Goal: Transaction & Acquisition: Purchase product/service

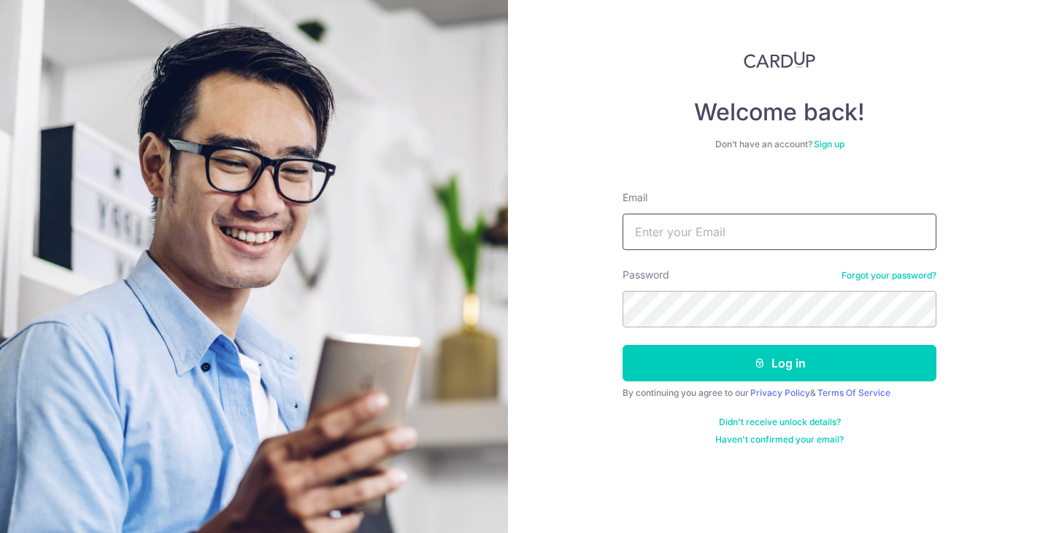
click at [817, 239] on input "Email" at bounding box center [779, 232] width 314 height 36
click at [911, 236] on input "Email" at bounding box center [779, 232] width 314 height 36
type input "jeremyow7@gmail.com"
click at [779, 363] on button "Log in" at bounding box center [779, 363] width 314 height 36
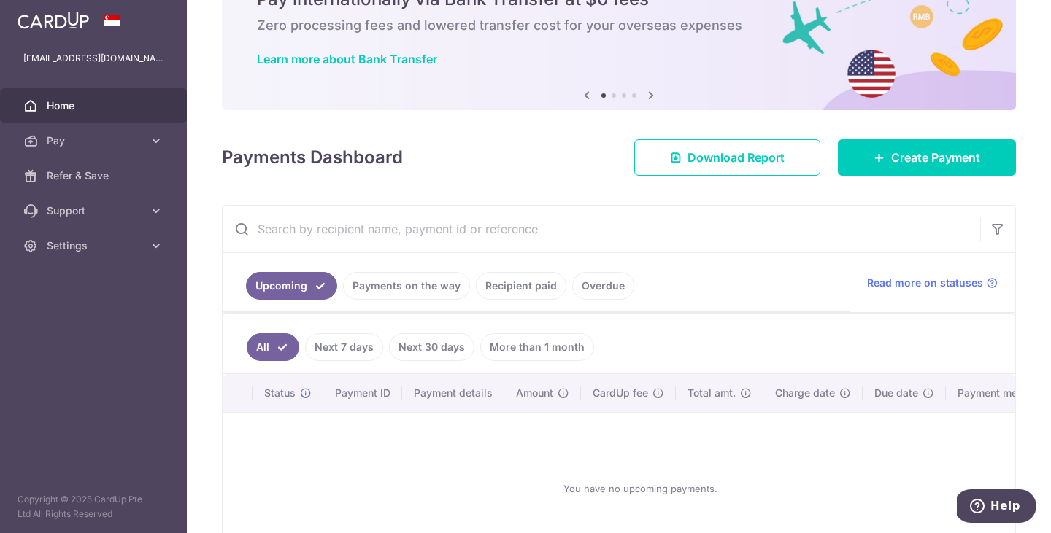
scroll to position [81, 0]
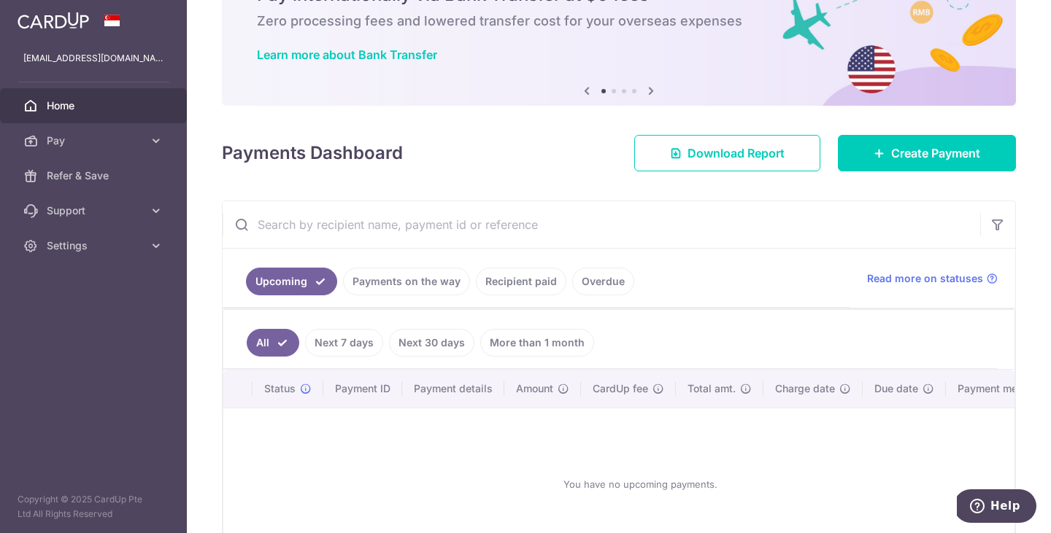
click at [380, 276] on link "Payments on the way" at bounding box center [406, 282] width 127 height 28
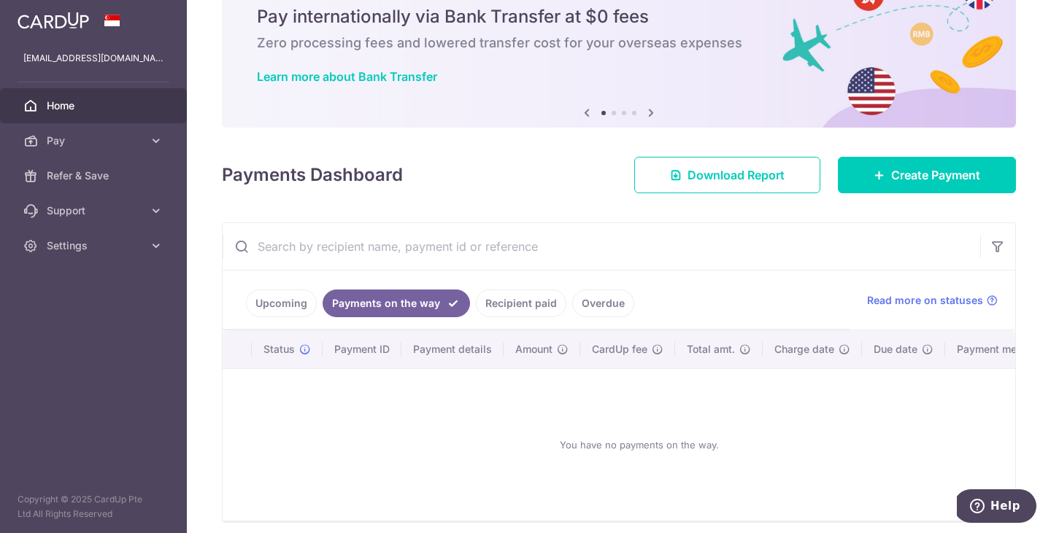
click at [518, 313] on link "Recipient paid" at bounding box center [521, 304] width 90 height 28
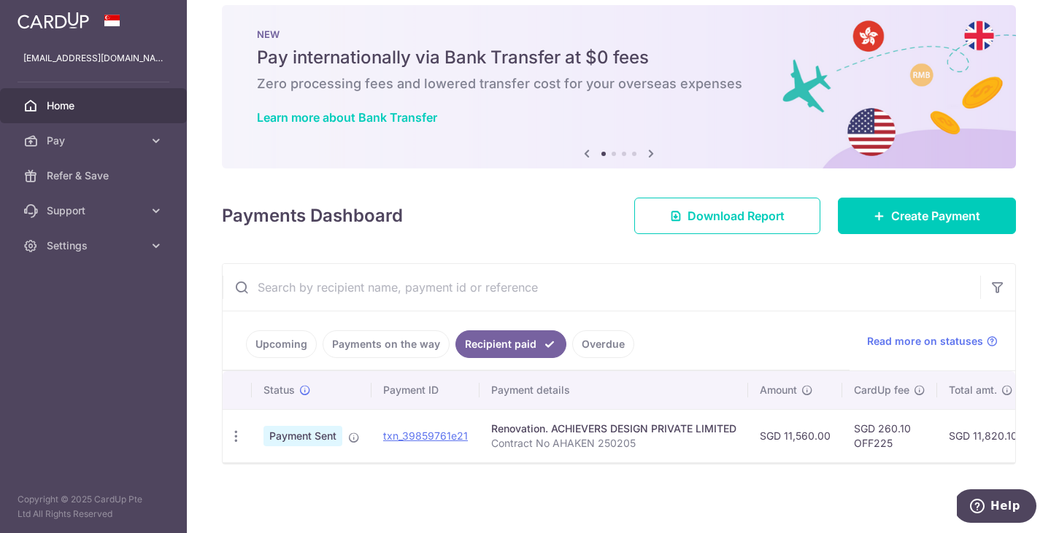
scroll to position [0, 0]
click at [891, 211] on span "Create Payment" at bounding box center [935, 216] width 89 height 18
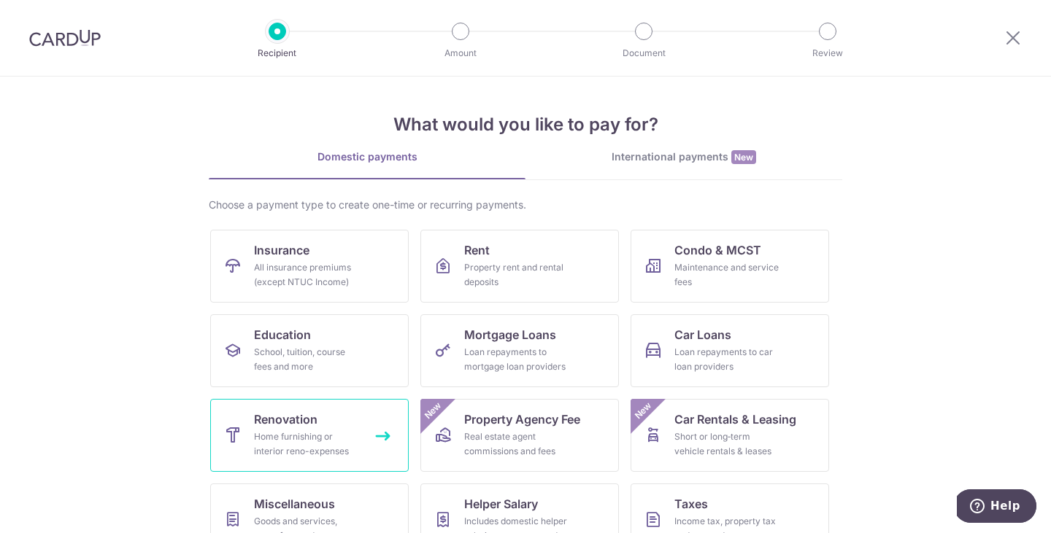
click at [339, 455] on div "Home furnishing or interior reno-expenses" at bounding box center [306, 444] width 105 height 29
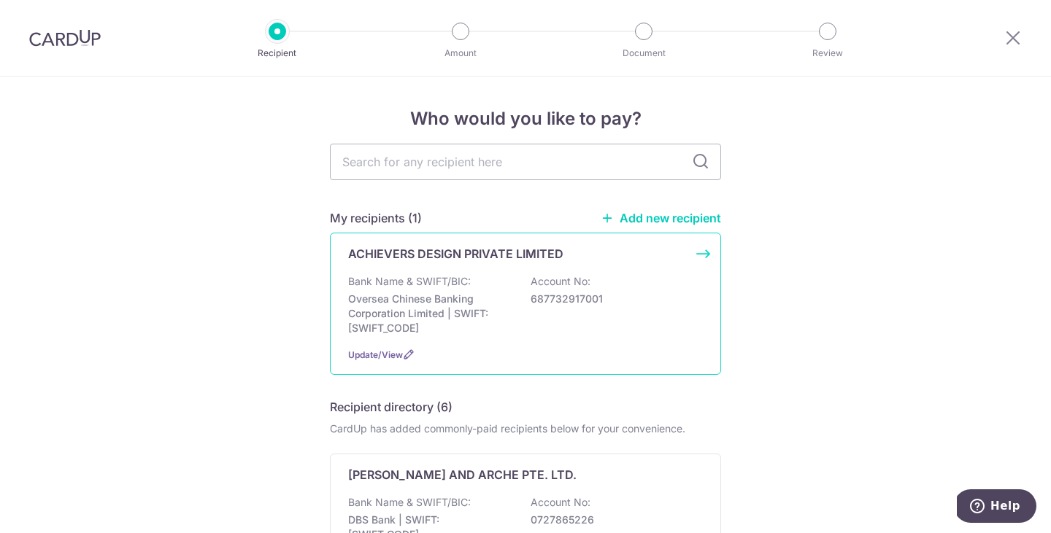
click at [520, 298] on div "Bank Name & SWIFT/BIC: Oversea Chinese Banking Corporation Limited | SWIFT: OCB…" at bounding box center [525, 304] width 355 height 61
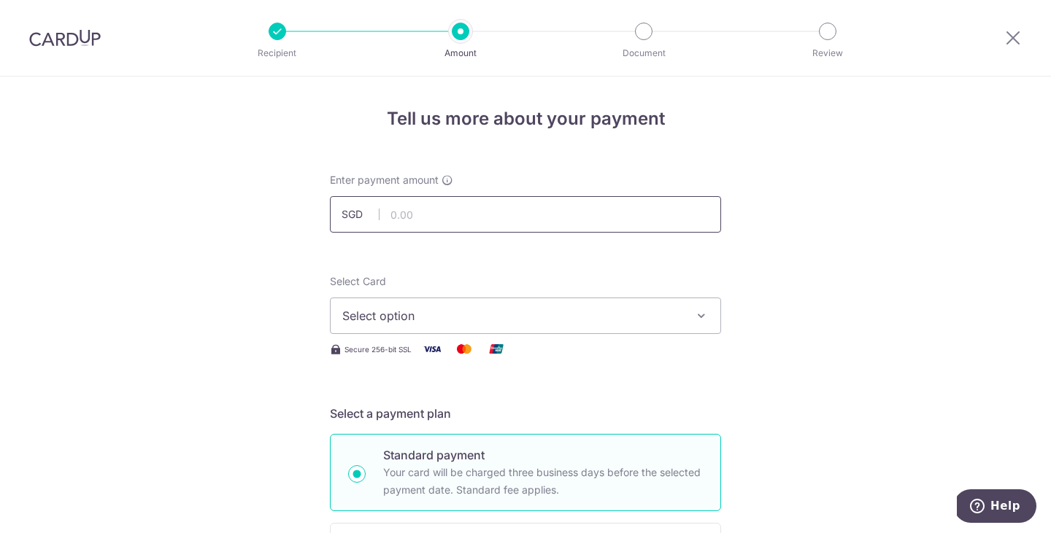
click at [447, 225] on input "text" at bounding box center [525, 214] width 391 height 36
click at [420, 212] on input "text" at bounding box center [525, 214] width 391 height 36
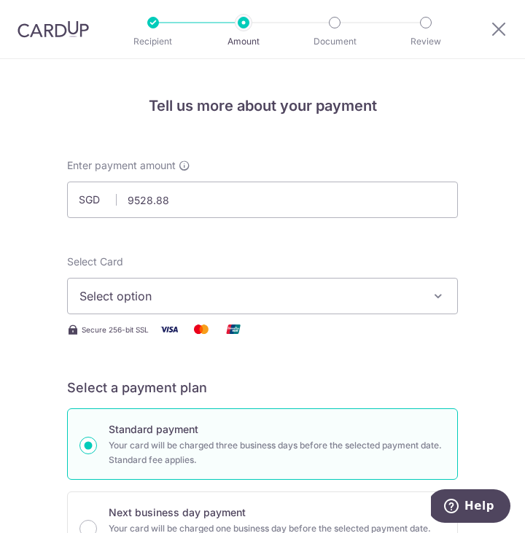
type input "9,528.88"
click at [187, 287] on span "Select option" at bounding box center [253, 296] width 346 height 18
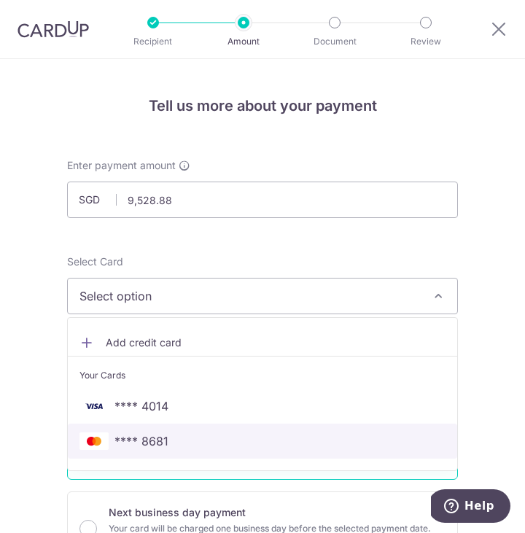
click at [169, 447] on span "**** 8681" at bounding box center [263, 442] width 366 height 18
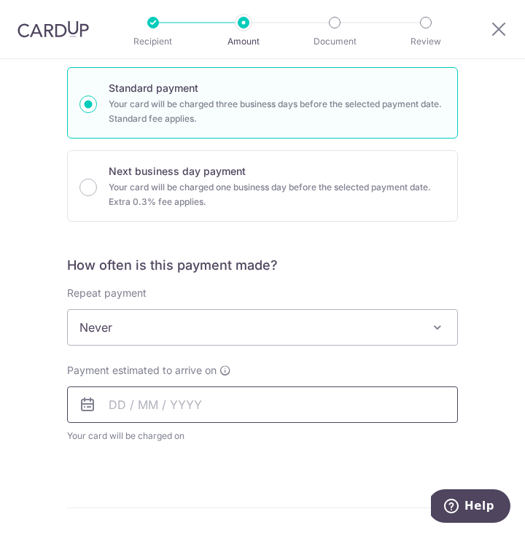
scroll to position [359, 0]
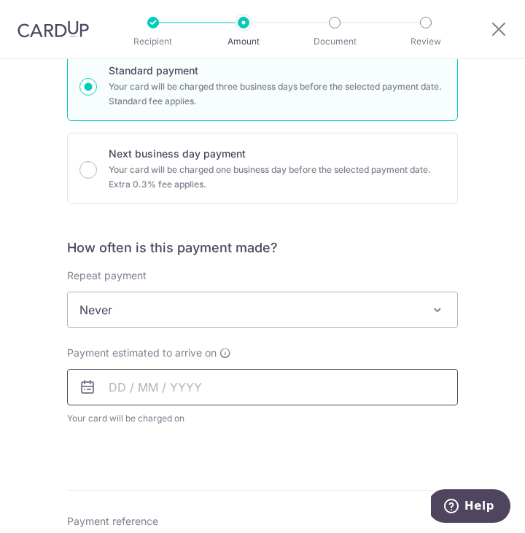
click at [166, 392] on input "text" at bounding box center [262, 387] width 391 height 36
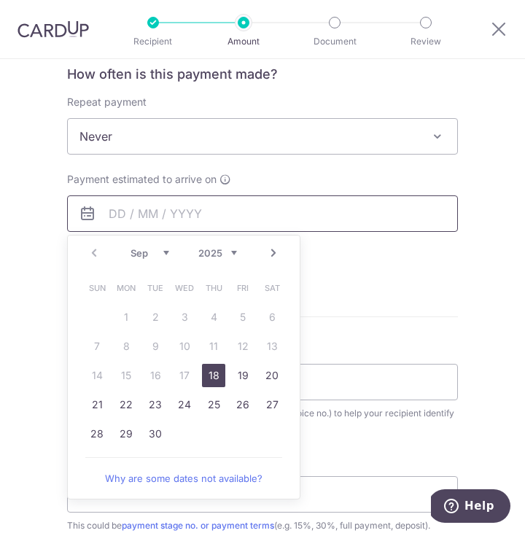
scroll to position [582, 0]
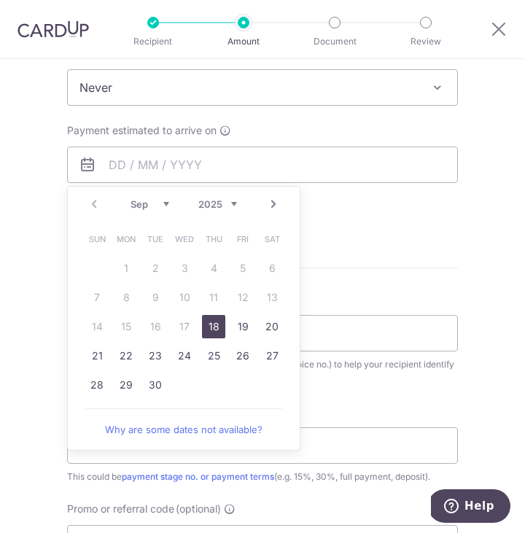
click at [214, 330] on link "18" at bounding box center [213, 326] width 23 height 23
type input "18/09/2025"
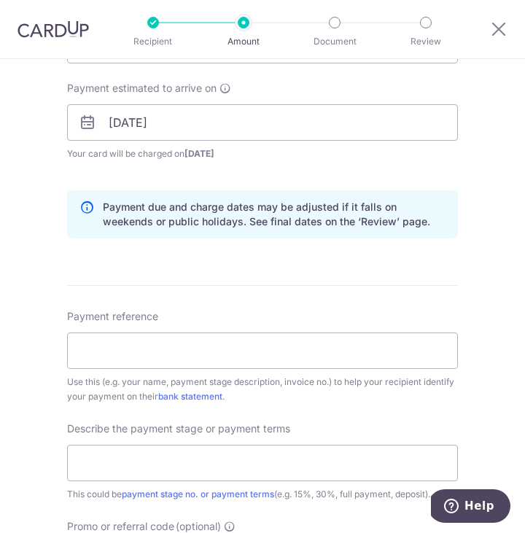
scroll to position [625, 0]
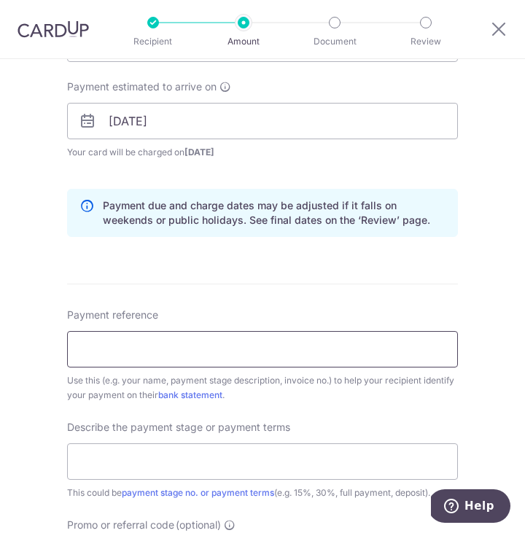
click at [161, 345] on input "Payment reference" at bounding box center [262, 349] width 391 height 36
type input "4"
paste input "CONTRACT NO: AH/AK/EN/250205"
type input "CONTRACT NO: AH/AK/EN/250205"
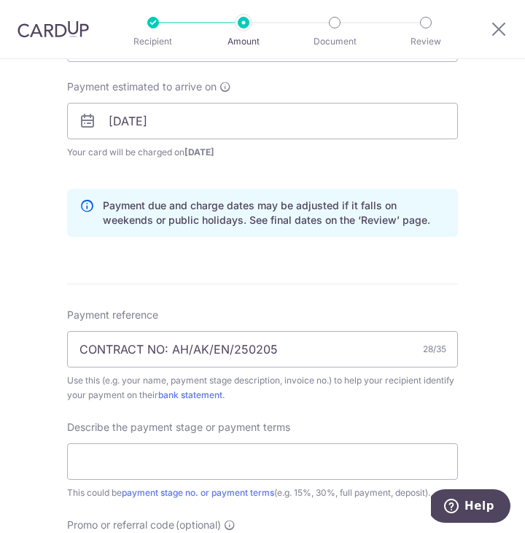
click at [280, 424] on span "Describe the payment stage or payment terms" at bounding box center [178, 427] width 223 height 15
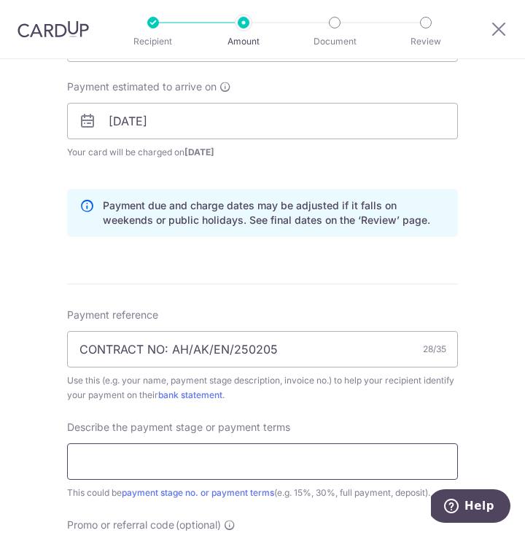
click at [271, 459] on input "text" at bounding box center [262, 462] width 391 height 36
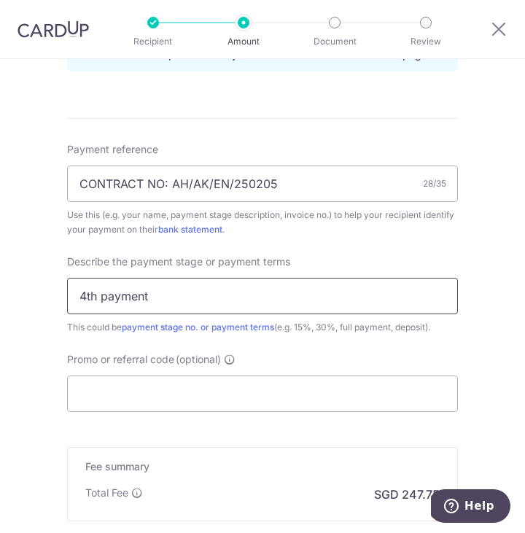
scroll to position [803, 0]
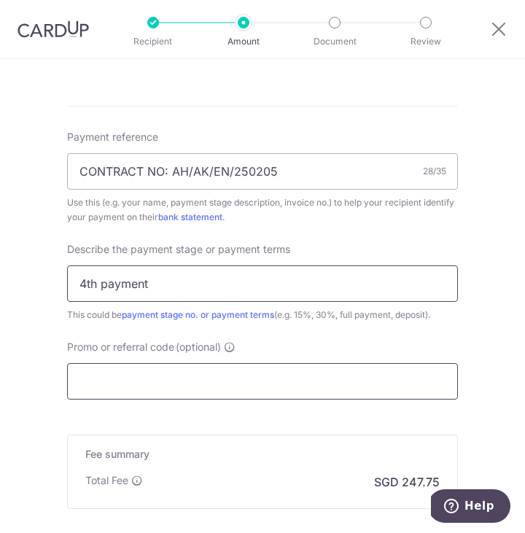
type input "4th payment"
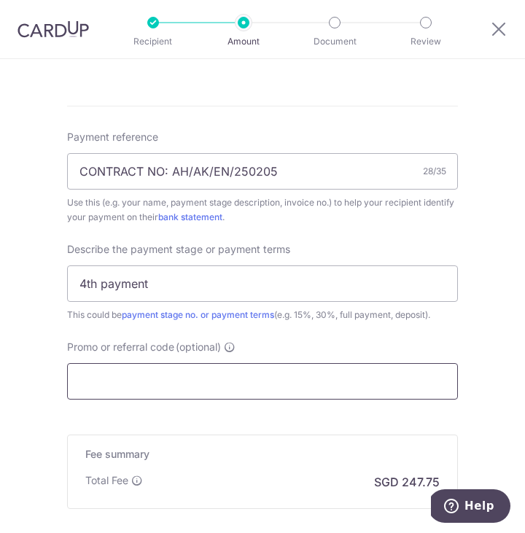
click at [158, 373] on input "Promo or referral code (optional)" at bounding box center [262, 381] width 391 height 36
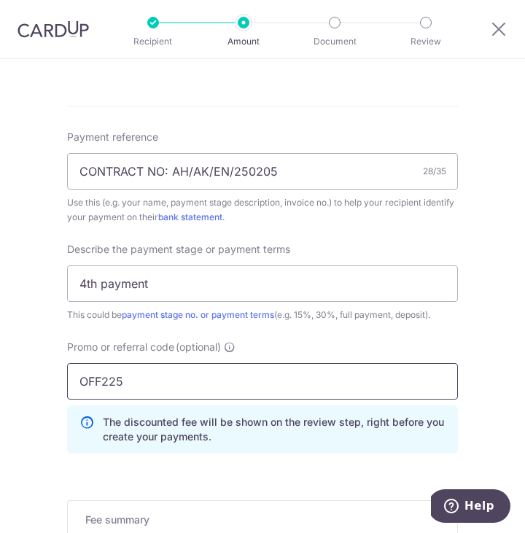
type input "OFF225"
click button "Add Card" at bounding box center [0, 0] width 0 height 0
click at [269, 468] on form "Enter payment amount SGD 9,528.88 9528.88 Select Card **** 8681 Add credit card…" at bounding box center [262, 39] width 391 height 1369
click at [252, 509] on div "Fee summary Base fee Extend fee Next-day fee Total Fee SGD 247.75" at bounding box center [262, 538] width 391 height 74
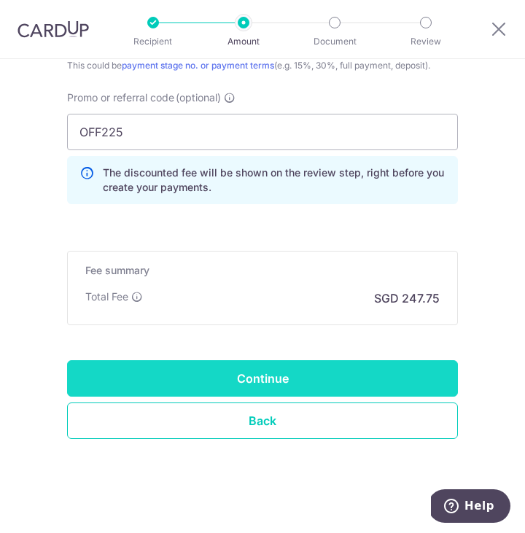
scroll to position [1054, 0]
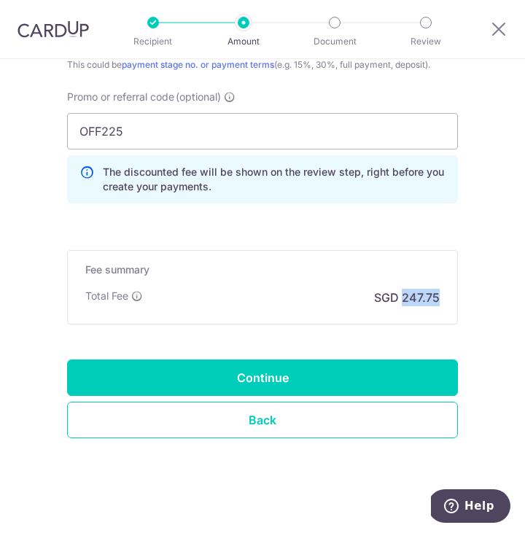
drag, startPoint x: 401, startPoint y: 298, endPoint x: 437, endPoint y: 298, distance: 35.8
click at [437, 298] on p "SGD 247.75" at bounding box center [407, 298] width 66 height 18
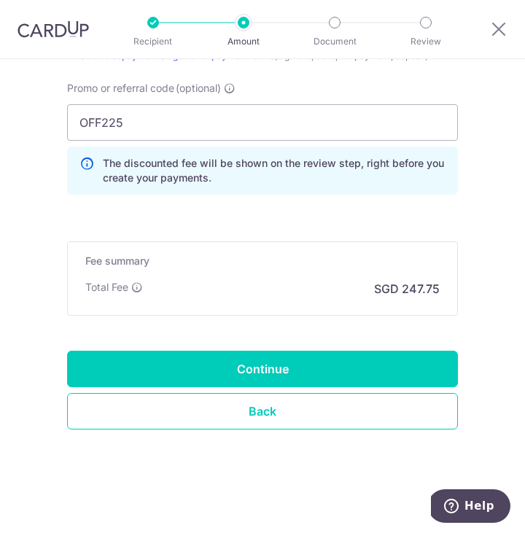
scroll to position [1062, 0]
click at [82, 163] on icon at bounding box center [87, 170] width 15 height 29
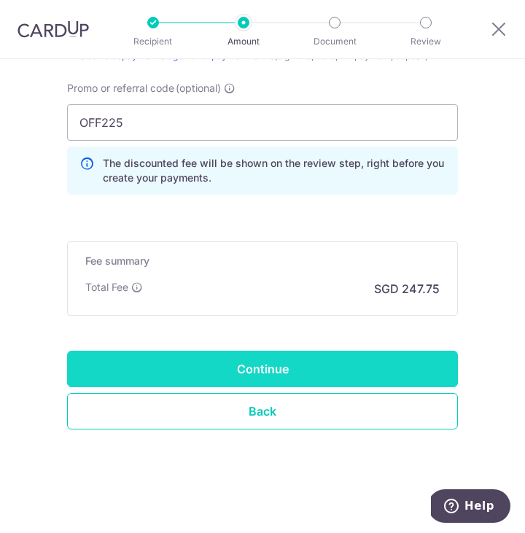
click at [237, 371] on input "Continue" at bounding box center [262, 369] width 391 height 36
type input "Create Schedule"
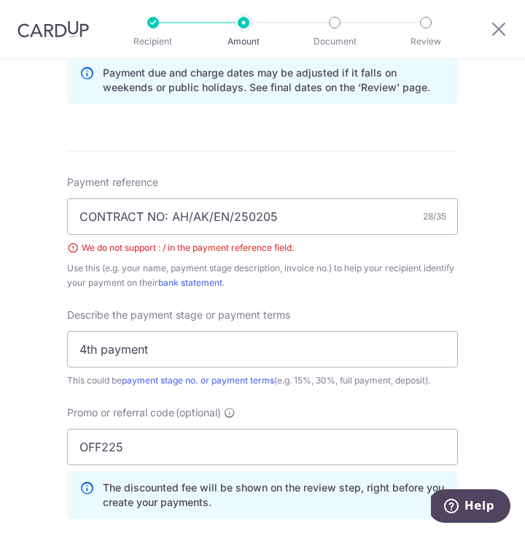
scroll to position [725, 0]
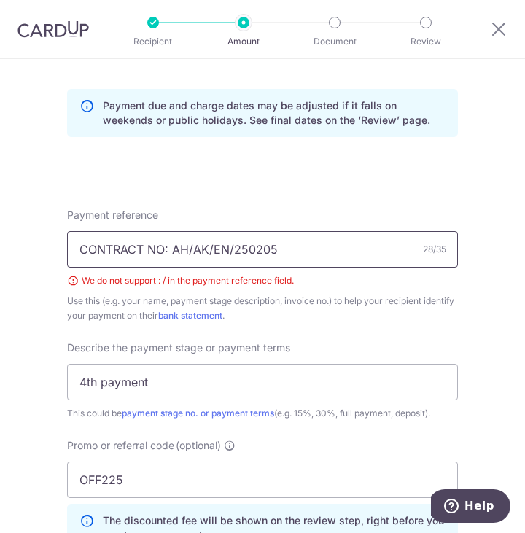
click at [191, 250] on input "CONTRACT NO: AH/AK/EN/250205" at bounding box center [262, 249] width 391 height 36
click at [208, 249] on input "CONTRACT NO: AHAK/EN/250205" at bounding box center [262, 249] width 391 height 36
click at [225, 247] on input "CONTRACT NO: AHAKEN/250205" at bounding box center [262, 249] width 391 height 36
drag, startPoint x: 173, startPoint y: 250, endPoint x: -15, endPoint y: 255, distance: 188.3
click at [0, 255] on html "Recipient Amount Document Review Tell us more about your payment Enter payment …" at bounding box center [262, 266] width 525 height 533
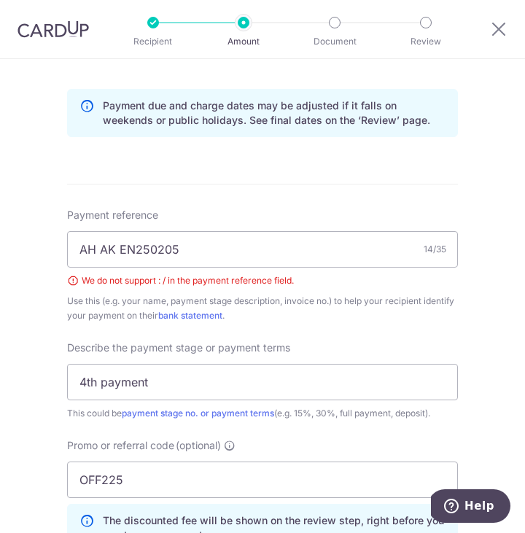
click at [476, 300] on div "Tell us more about your payment Enter payment amount SGD 9,528.88 9528.88 Selec…" at bounding box center [262, 112] width 525 height 1557
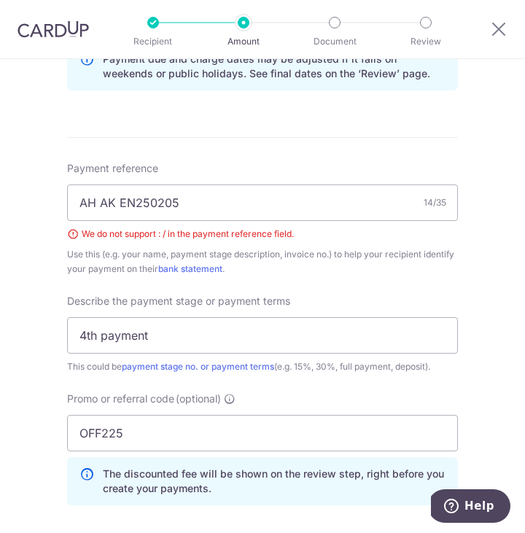
scroll to position [773, 0]
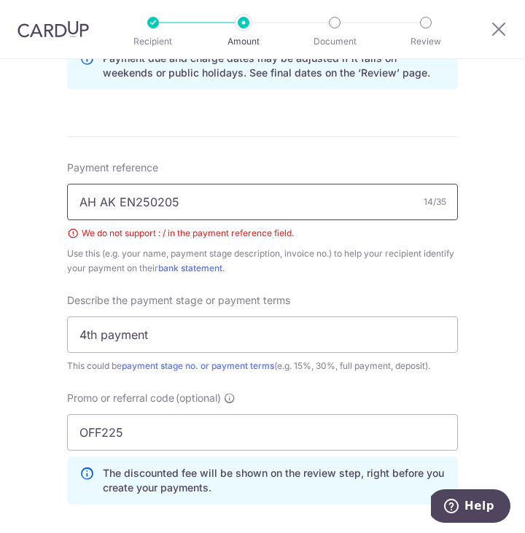
click at [136, 203] on input "AH AK EN250205" at bounding box center [262, 202] width 391 height 36
type input "AH AK EN 250205"
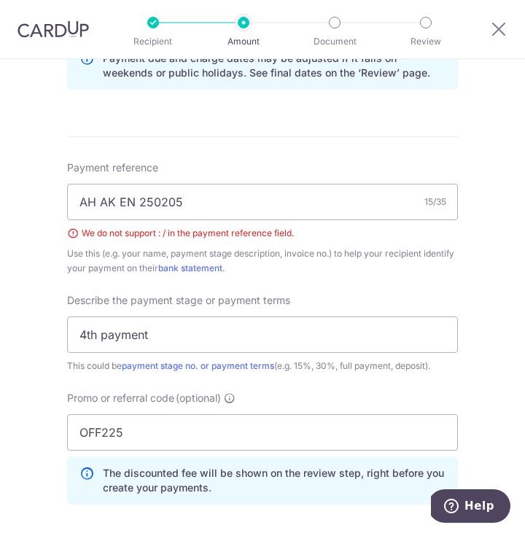
click at [412, 296] on div "Describe the payment stage or payment terms 4th payment This could be payment s…" at bounding box center [262, 333] width 391 height 80
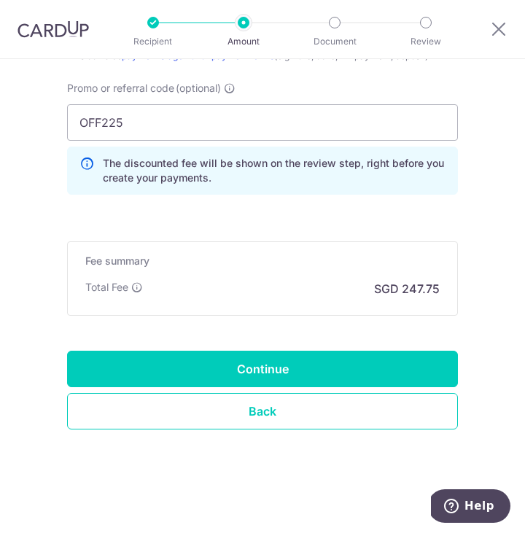
scroll to position [1083, 0]
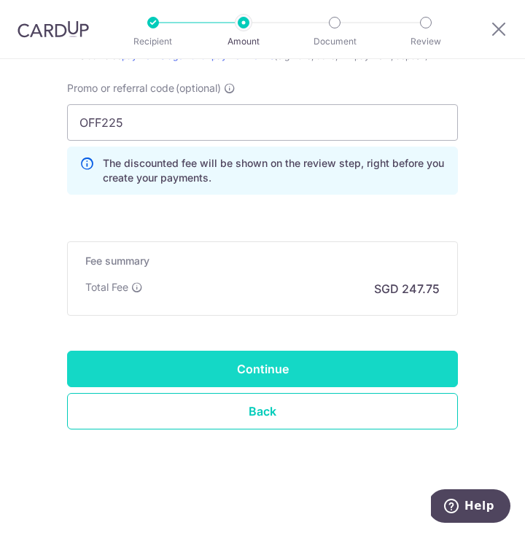
click at [275, 378] on input "Continue" at bounding box center [262, 369] width 391 height 36
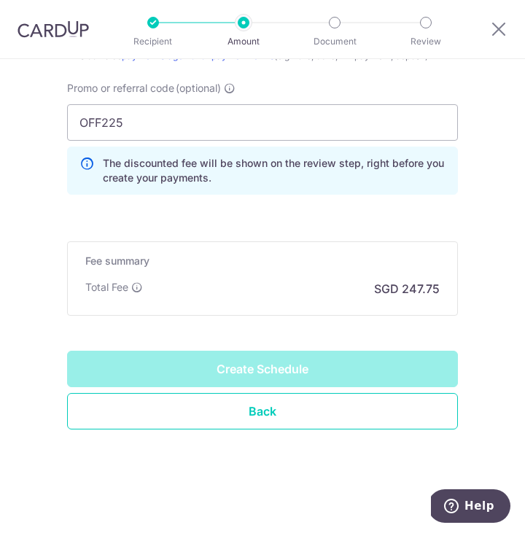
type input "Create Schedule"
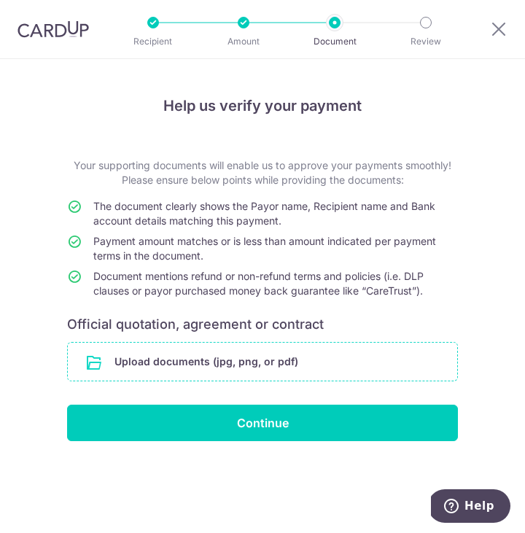
click at [165, 359] on input "file" at bounding box center [263, 362] width 390 height 38
click at [262, 366] on input "file" at bounding box center [263, 362] width 390 height 38
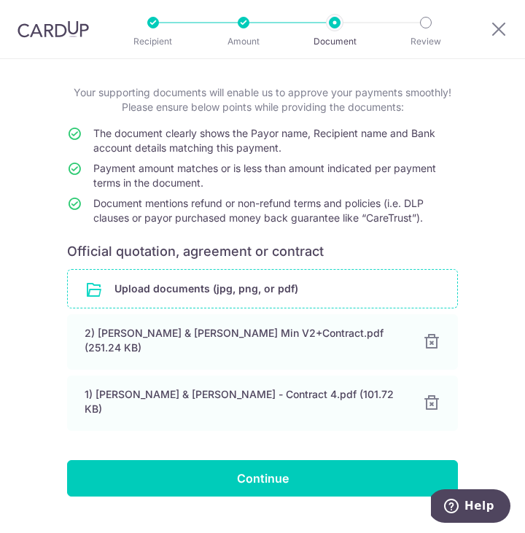
scroll to position [84, 0]
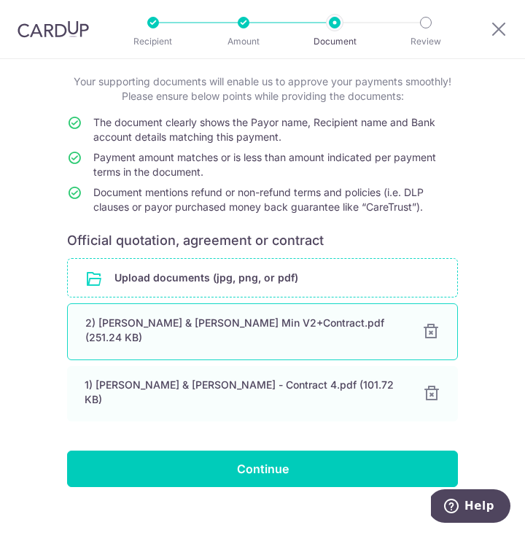
click at [252, 328] on div "2) Ow Jin Chai & Chan Hui Min V2+Contract.pdf (251.24 KB)" at bounding box center [245, 330] width 320 height 29
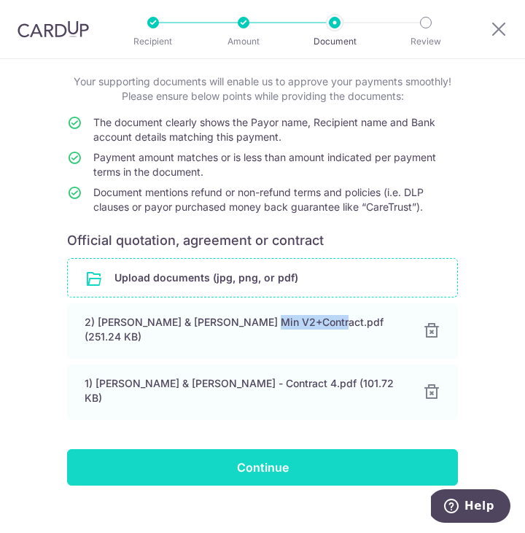
click at [274, 449] on input "Continue" at bounding box center [262, 467] width 391 height 36
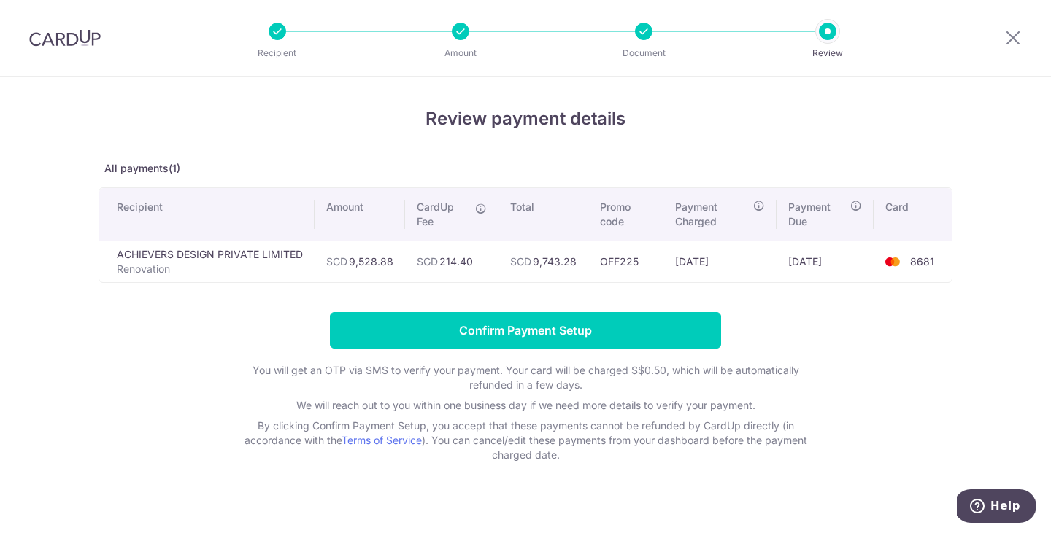
click at [525, 266] on td "OFF225" at bounding box center [625, 262] width 75 height 42
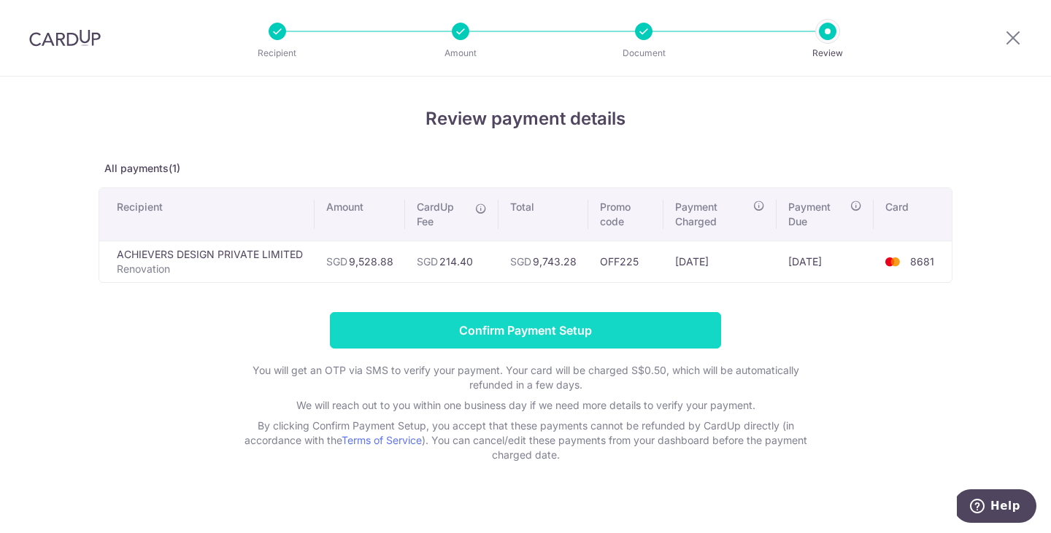
click at [525, 330] on input "Confirm Payment Setup" at bounding box center [525, 330] width 391 height 36
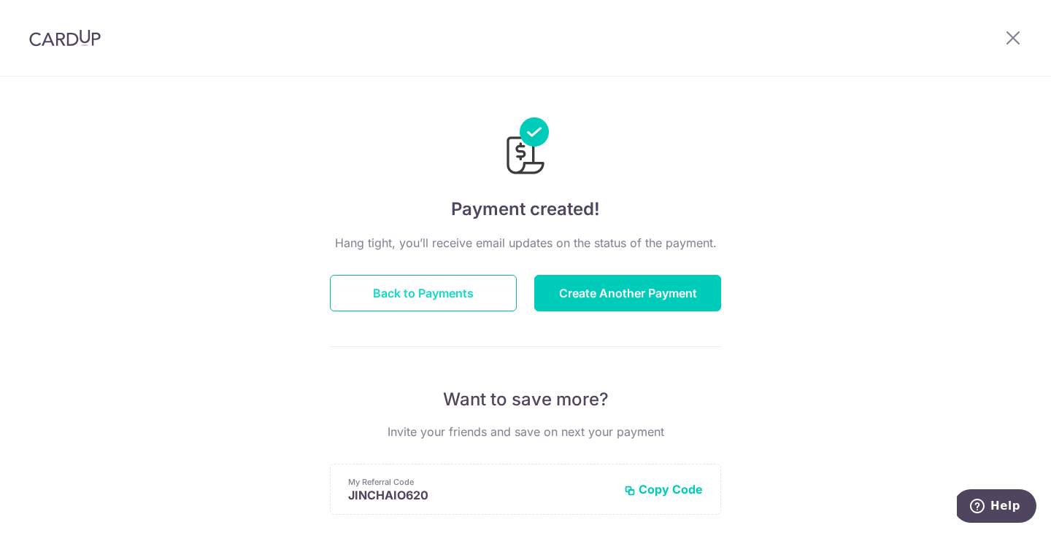
click at [429, 292] on button "Back to Payments" at bounding box center [423, 293] width 187 height 36
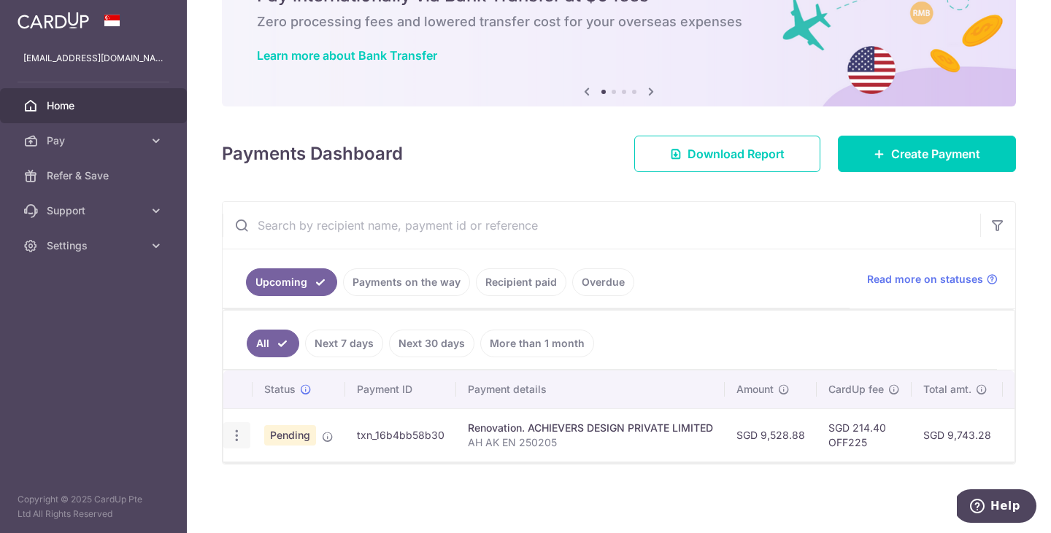
click at [236, 439] on div "Update payment Cancel payment" at bounding box center [236, 435] width 27 height 27
click at [375, 426] on td "txn_16b4bb58b30" at bounding box center [400, 435] width 111 height 53
click at [473, 425] on div "Renovation. ACHIEVERS DESIGN PRIVATE LIMITED" at bounding box center [590, 428] width 245 height 15
click at [287, 429] on span "Pending" at bounding box center [290, 435] width 52 height 20
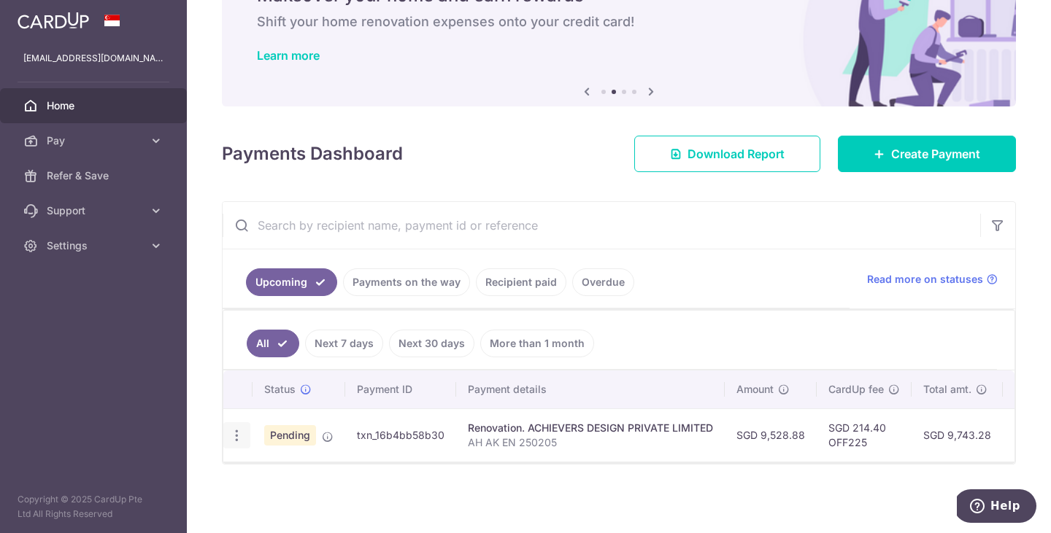
click at [233, 430] on icon "button" at bounding box center [236, 435] width 15 height 15
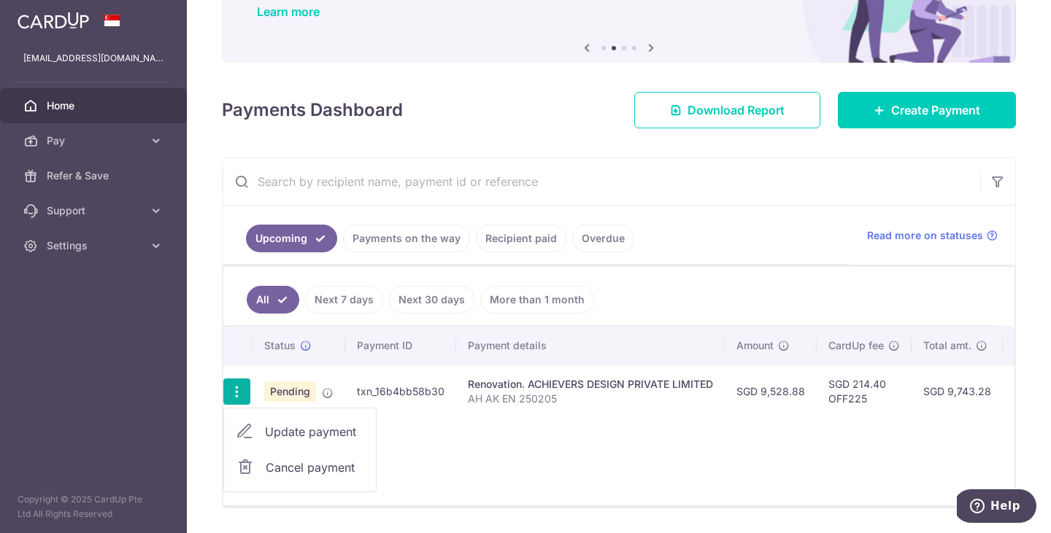
scroll to position [125, 0]
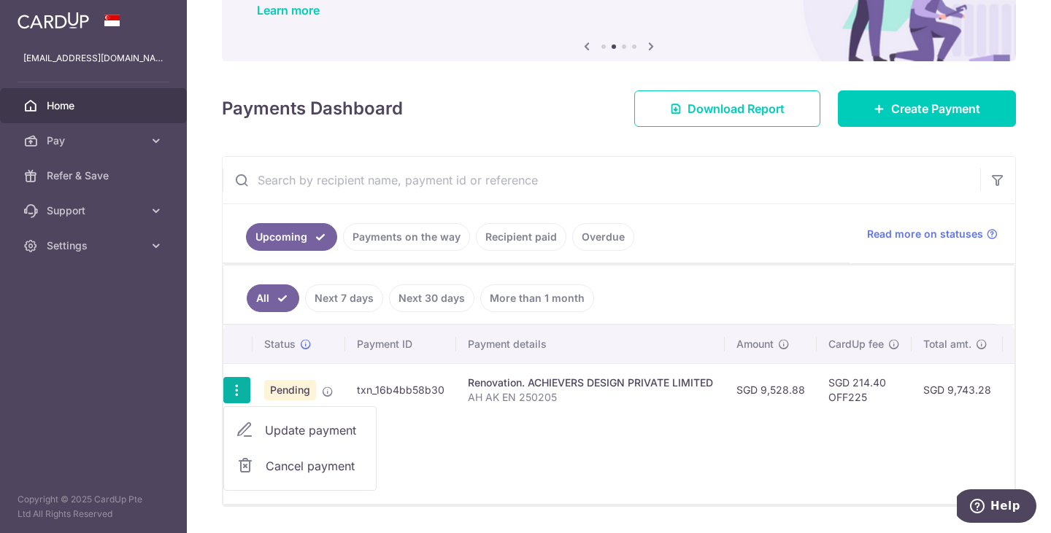
click at [339, 422] on span "Update payment" at bounding box center [314, 431] width 99 height 18
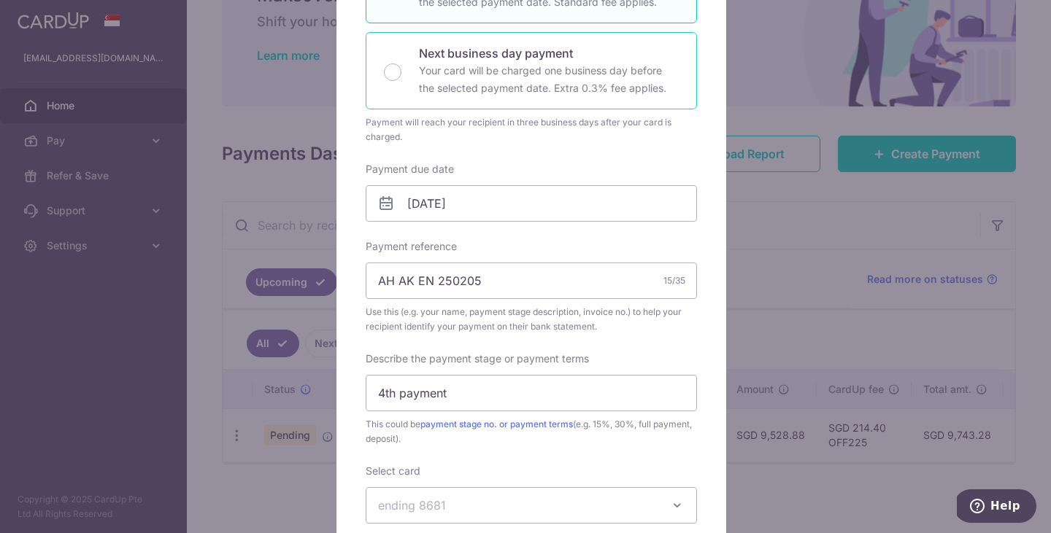
scroll to position [345, 0]
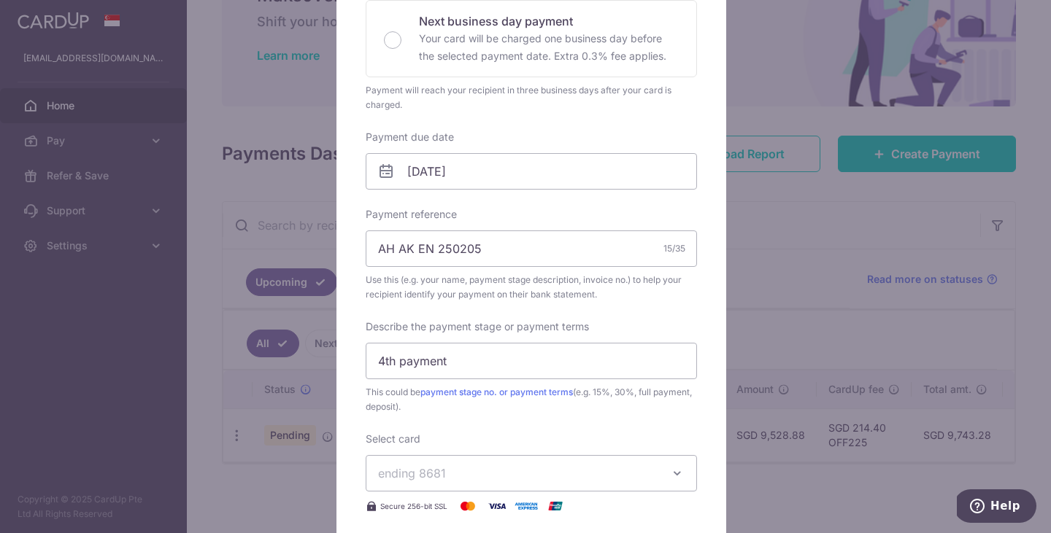
click at [766, 304] on div "Edit payment By clicking apply, you will make changes to all payments to ACHIEV…" at bounding box center [525, 266] width 1051 height 533
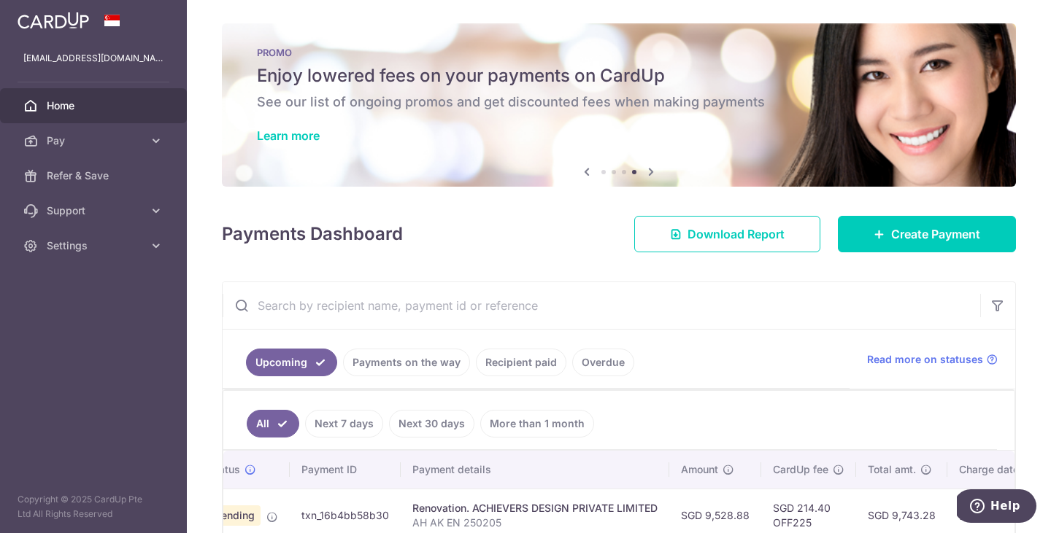
scroll to position [0, 0]
click at [127, 243] on span "Settings" at bounding box center [95, 246] width 96 height 15
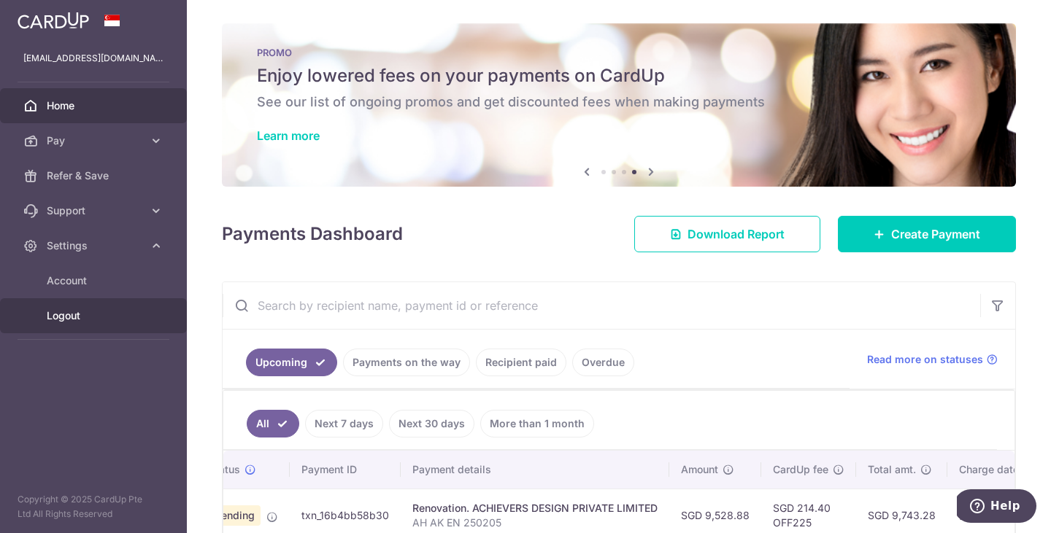
click at [69, 317] on span "Logout" at bounding box center [95, 316] width 96 height 15
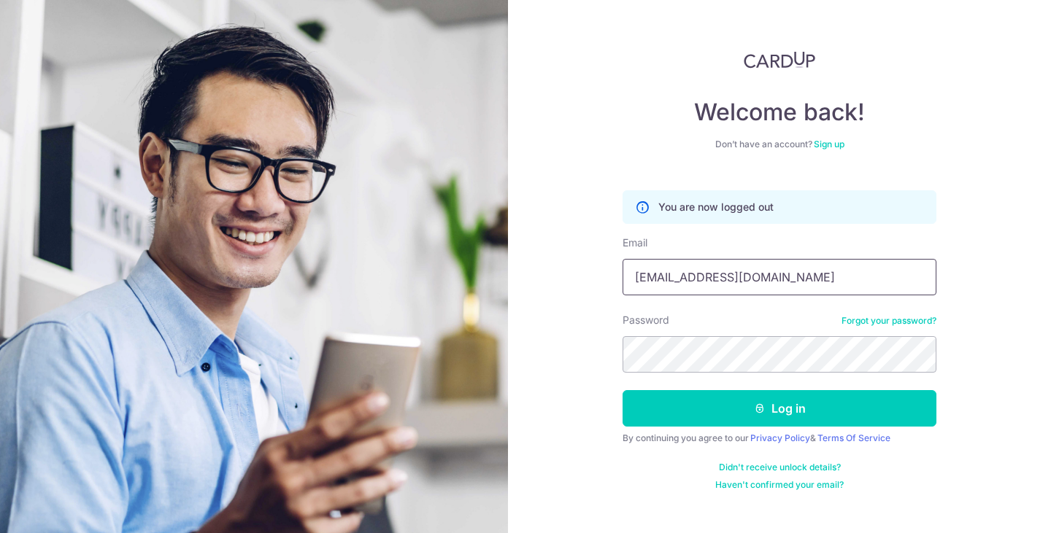
type input "[EMAIL_ADDRESS][DOMAIN_NAME]"
click at [779, 409] on button "Log in" at bounding box center [779, 408] width 314 height 36
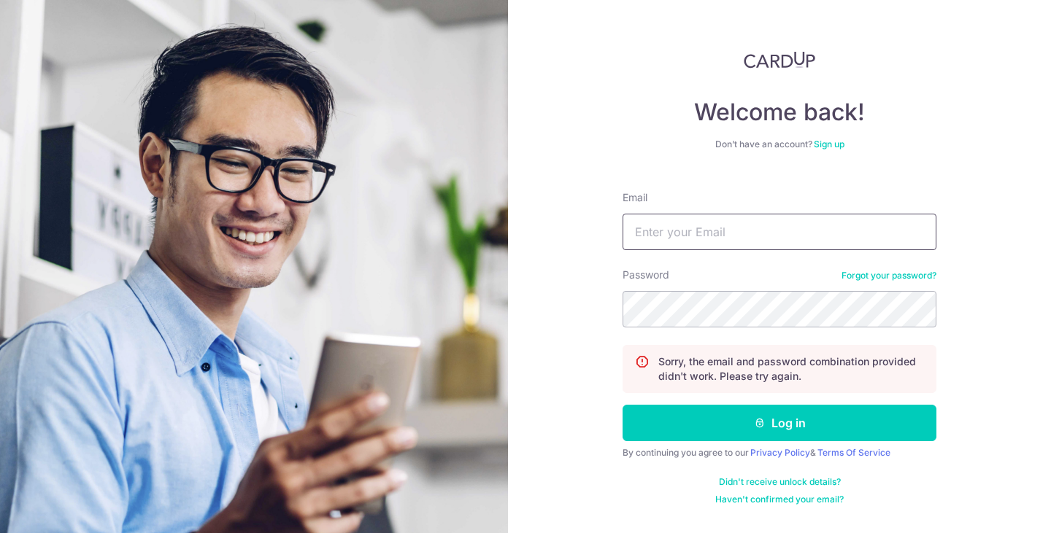
click at [682, 239] on input "Email" at bounding box center [779, 232] width 314 height 36
type input "chan_huimin@hotmail.com"
click at [779, 423] on button "Log in" at bounding box center [779, 423] width 314 height 36
